Goal: Task Accomplishment & Management: Manage account settings

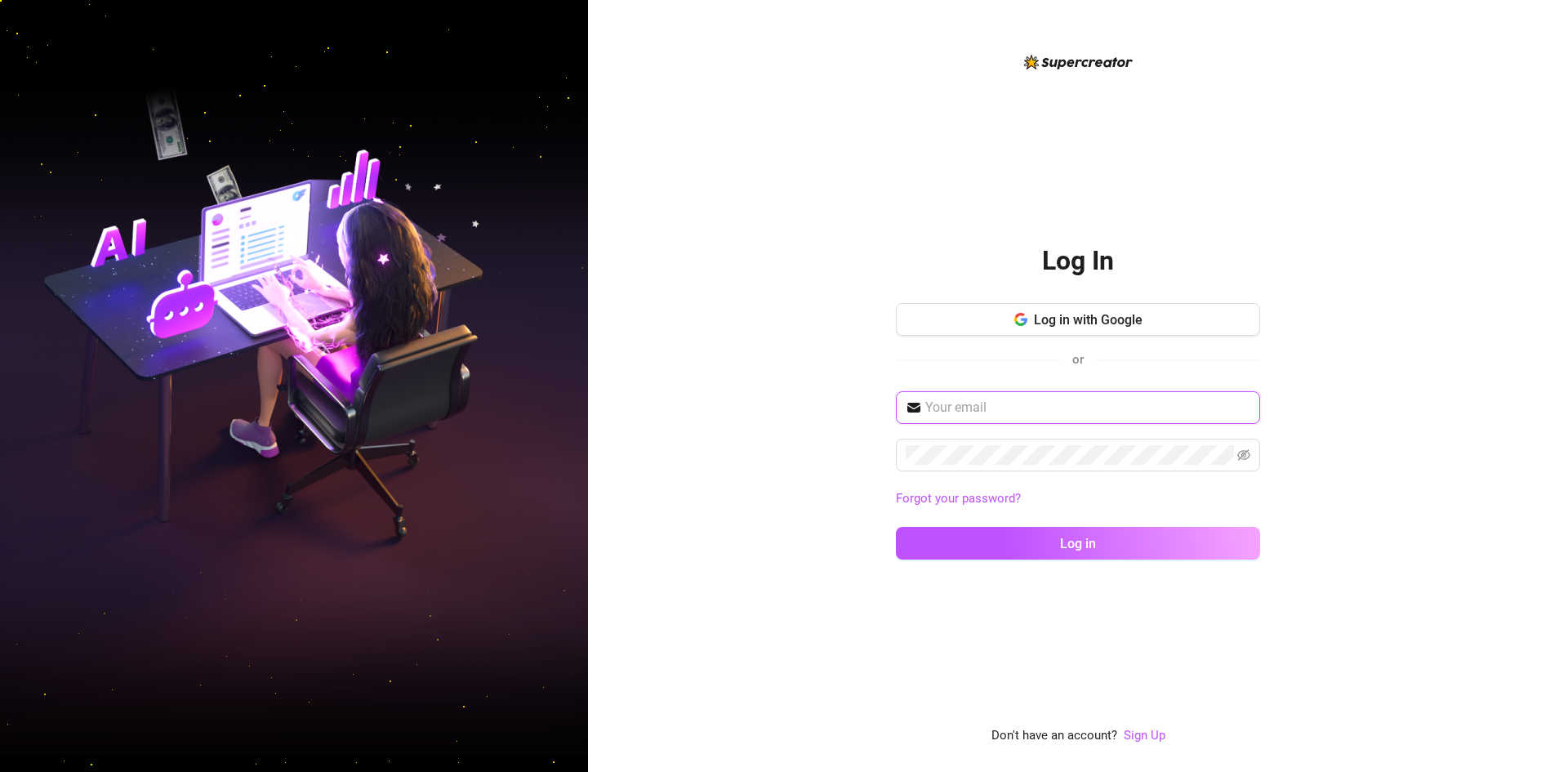
click at [985, 412] on input "text" at bounding box center [1087, 408] width 325 height 20
click at [1356, 340] on div "Log In Log in with Google or Forgot your password? Log in Don't have an account…" at bounding box center [1077, 386] width 980 height 772
click at [1008, 404] on input "text" at bounding box center [1087, 408] width 325 height 20
paste input "[EMAIL_ADDRESS][DOMAIN_NAME]"
type input "[EMAIL_ADDRESS][DOMAIN_NAME]"
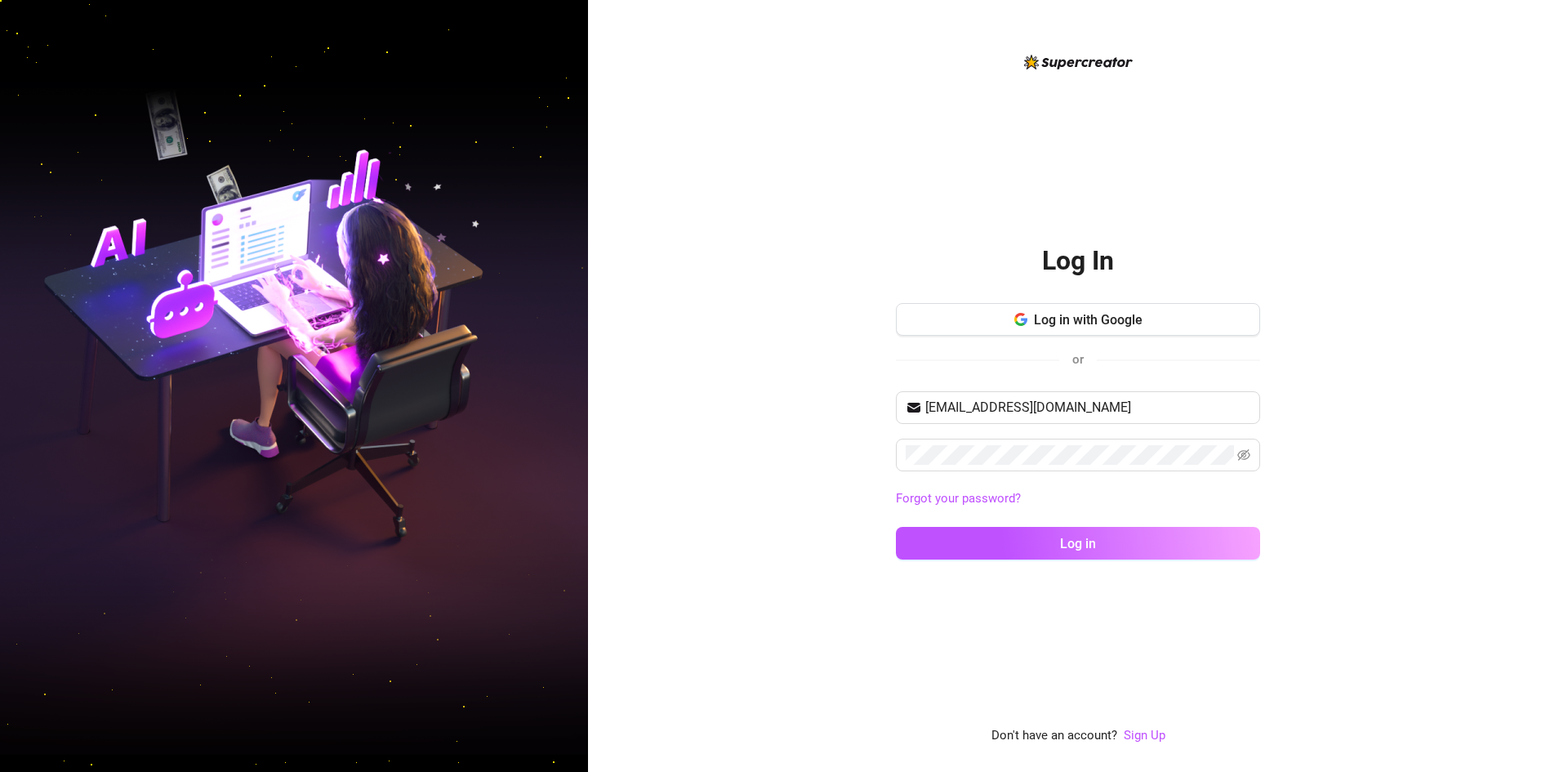
click at [1379, 542] on div "Log In Log in with Google or [EMAIL_ADDRESS][DOMAIN_NAME] Forgot your password?…" at bounding box center [1077, 386] width 980 height 772
click at [1049, 535] on button "Log in" at bounding box center [1078, 543] width 364 height 32
